Goal: Find specific page/section: Find specific page/section

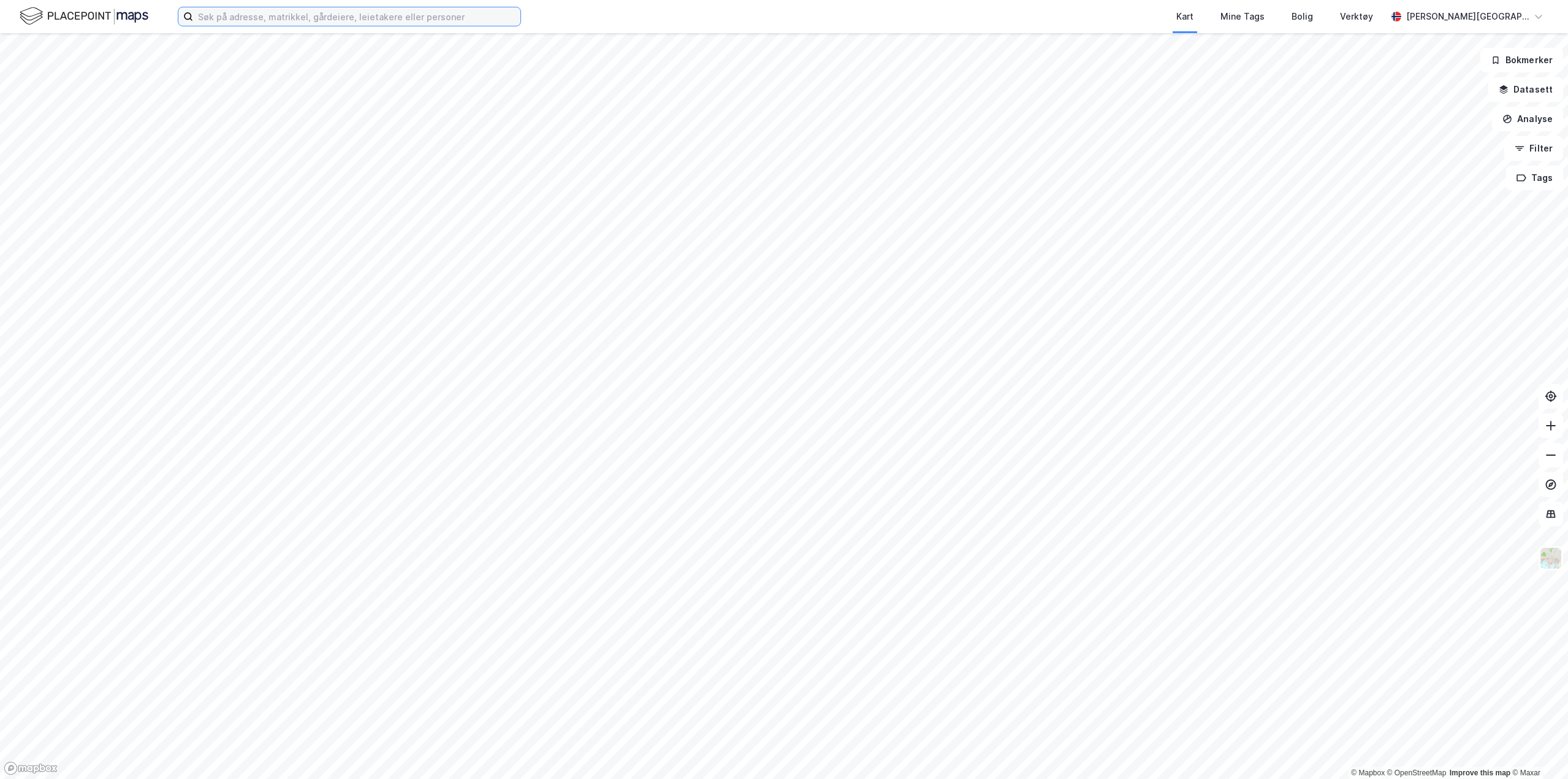
click at [265, 15] on input at bounding box center [356, 16] width 327 height 18
